Goal: Entertainment & Leisure: Consume media (video, audio)

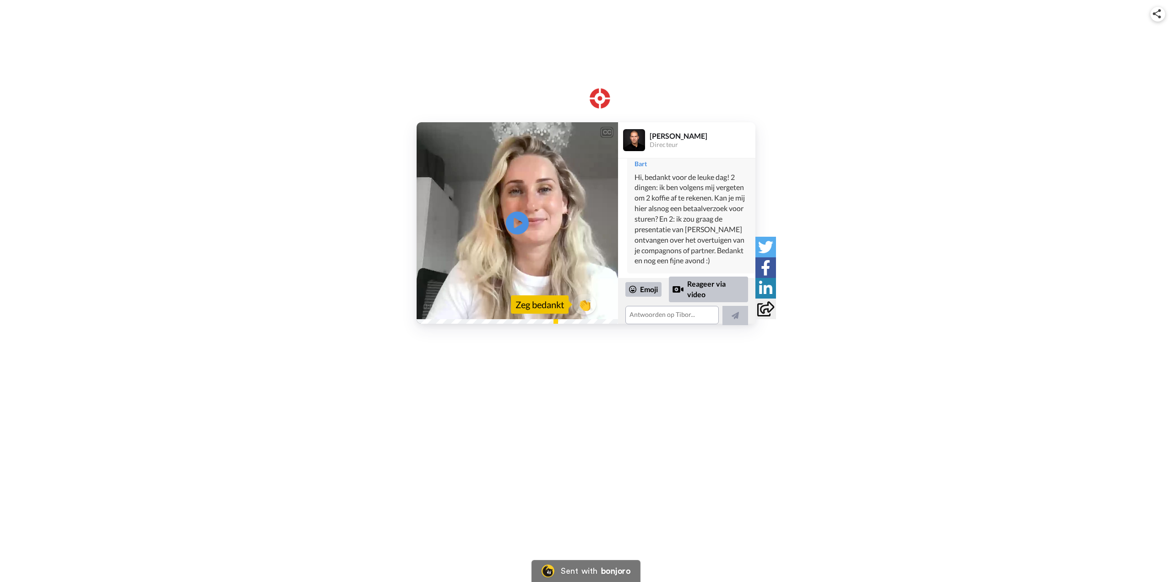
scroll to position [477, 0]
click at [671, 251] on div "Hi, bedankt voor de leuke dag! 2 dingen: ik ben volgens mij vergeten om 2 koffi…" at bounding box center [691, 219] width 114 height 94
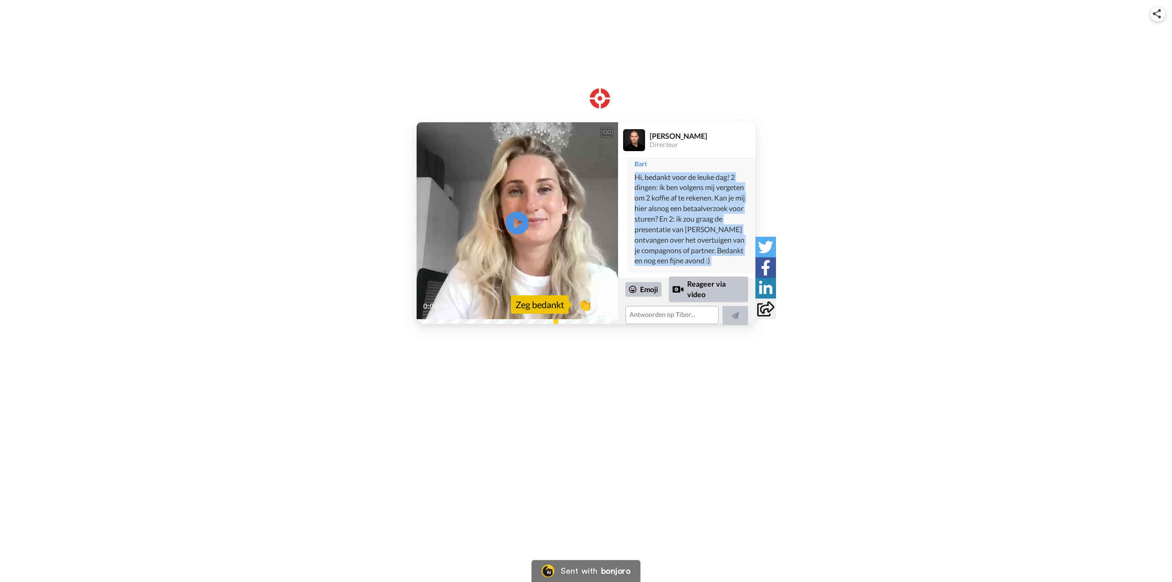
click at [671, 251] on div "Hi, bedankt voor de leuke dag! 2 dingen: ik ben volgens mij vergeten om 2 koffi…" at bounding box center [691, 219] width 114 height 94
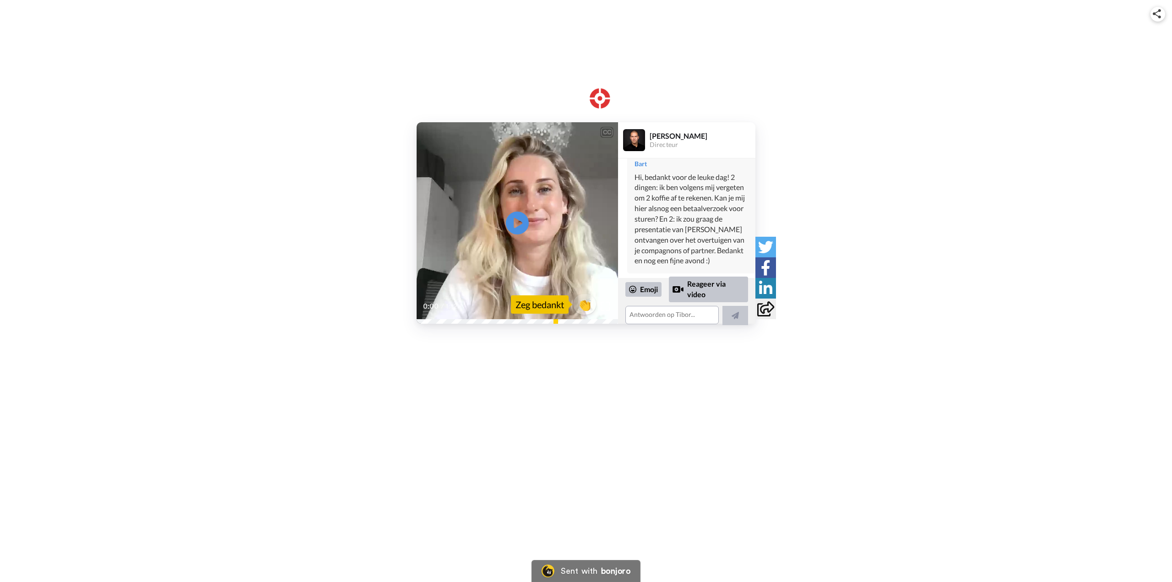
click at [668, 248] on div "Hi, bedankt voor de leuke dag! 2 dingen: ik ben volgens mij vergeten om 2 koffi…" at bounding box center [691, 219] width 114 height 94
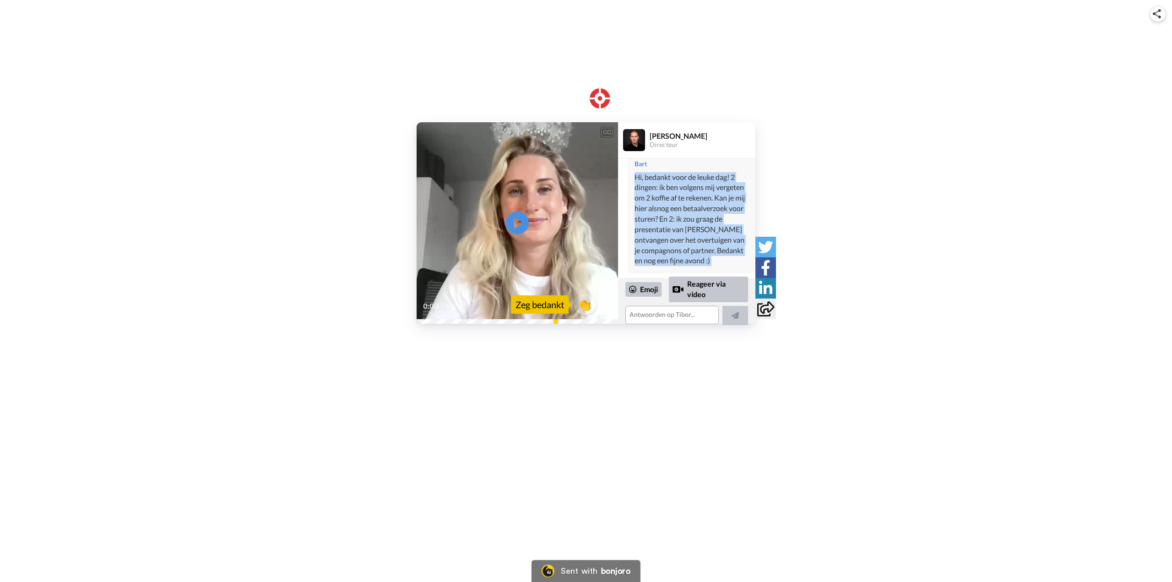
click at [668, 248] on div "Hi, bedankt voor de leuke dag! 2 dingen: ik ben volgens mij vergeten om 2 koffi…" at bounding box center [691, 219] width 114 height 94
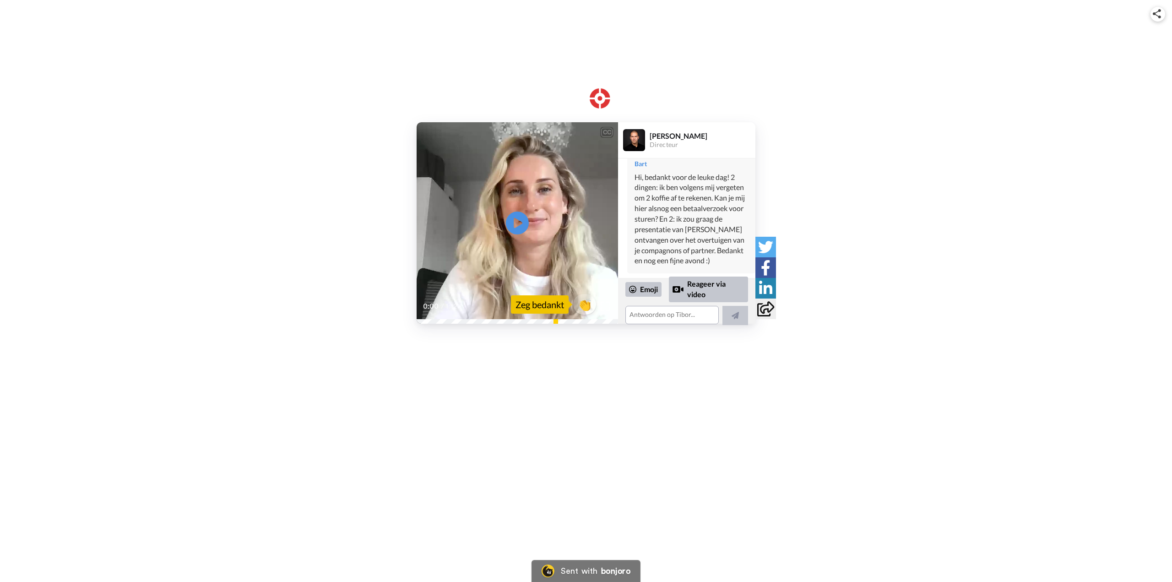
click at [646, 448] on div "CC Play/Pause 0:00 / 1:12 👏 [PERSON_NAME] [PERSON_NAME] Directeur [PERSON_NAME]…" at bounding box center [586, 291] width 1172 height 582
